Goal: Transaction & Acquisition: Purchase product/service

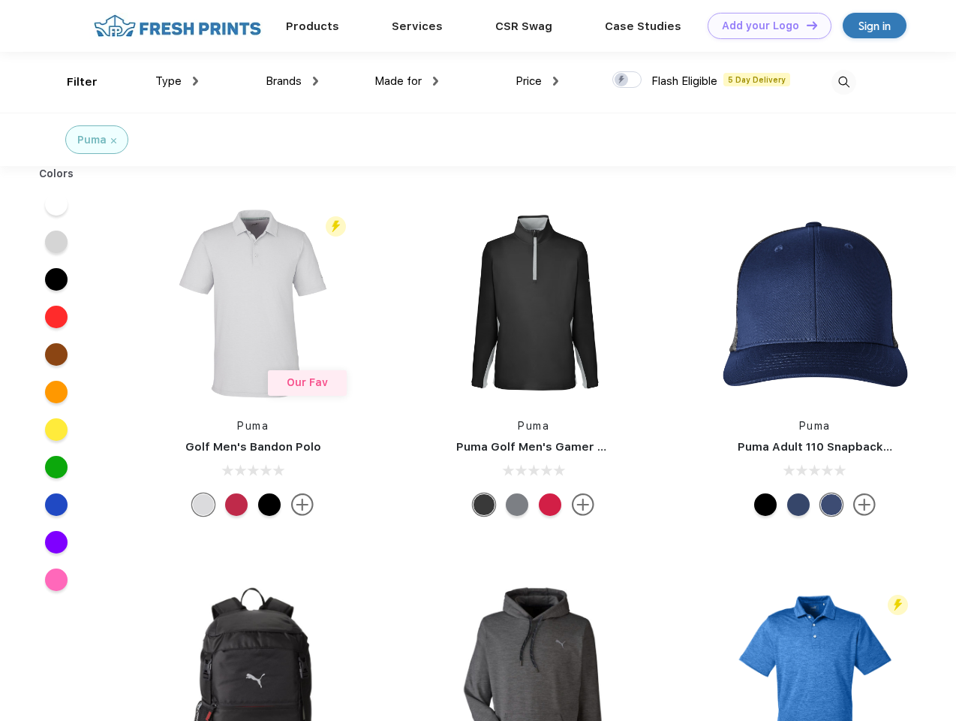
click at [764, 26] on link "Add your Logo Design Tool" at bounding box center [770, 26] width 124 height 26
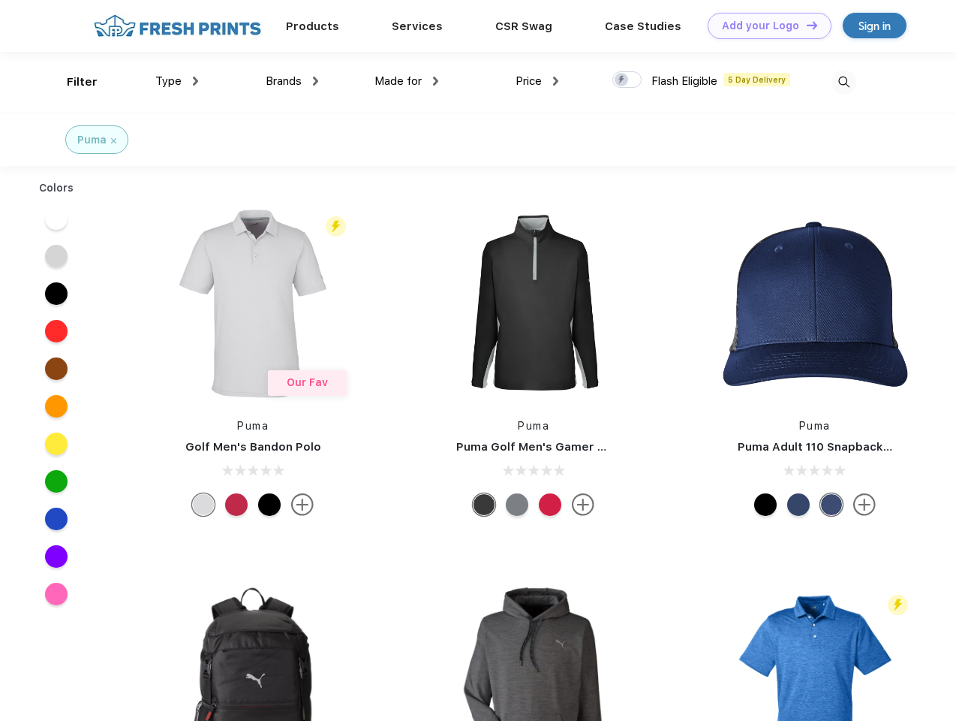
click at [0, 0] on div "Design Tool" at bounding box center [0, 0] width 0 height 0
click at [805, 25] on link "Add your Logo Design Tool" at bounding box center [770, 26] width 124 height 26
click at [72, 82] on div "Filter" at bounding box center [82, 82] width 31 height 17
click at [177, 81] on span "Type" at bounding box center [168, 81] width 26 height 14
click at [292, 81] on span "Brands" at bounding box center [284, 81] width 36 height 14
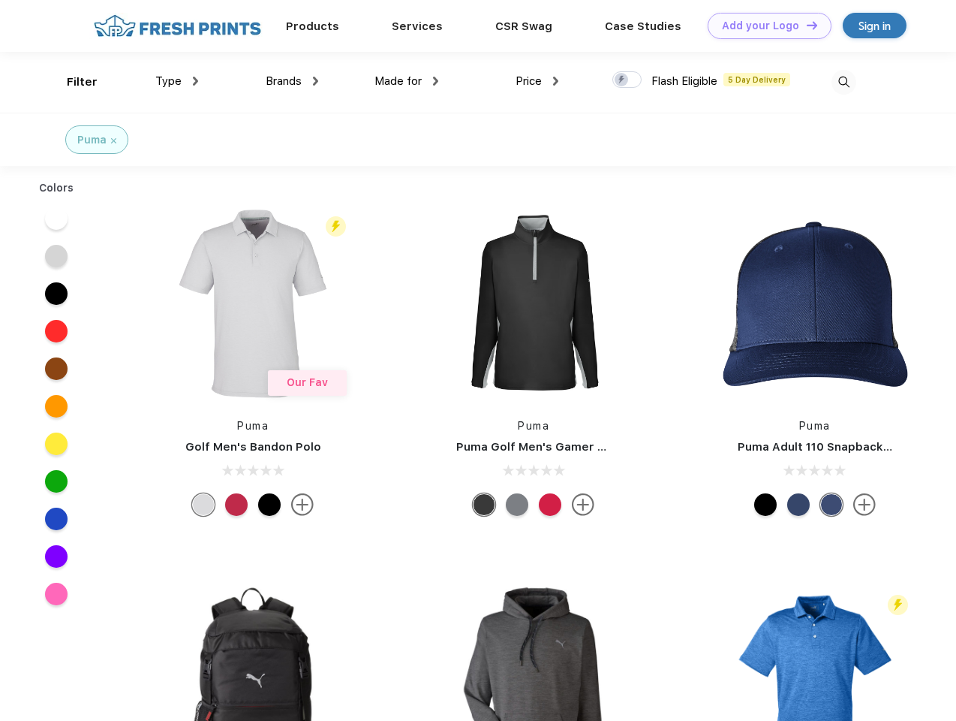
click at [407, 81] on span "Made for" at bounding box center [398, 81] width 47 height 14
click at [537, 81] on span "Price" at bounding box center [529, 81] width 26 height 14
click at [628, 80] on div at bounding box center [626, 79] width 29 height 17
click at [622, 80] on input "checkbox" at bounding box center [617, 76] width 10 height 10
click at [844, 82] on img at bounding box center [844, 82] width 25 height 25
